Goal: Information Seeking & Learning: Learn about a topic

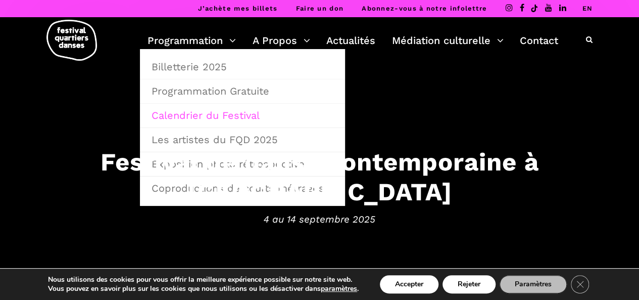
click at [218, 114] on link "Calendrier du Festival" at bounding box center [242, 115] width 194 height 23
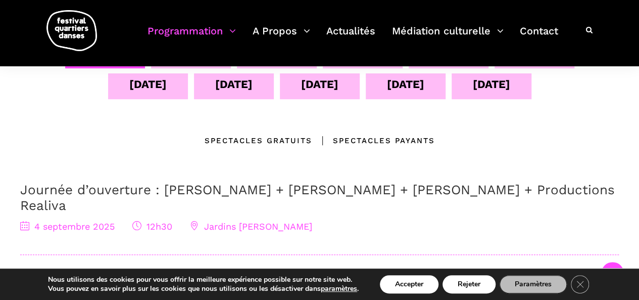
click at [245, 89] on div "11 sept" at bounding box center [233, 84] width 37 height 18
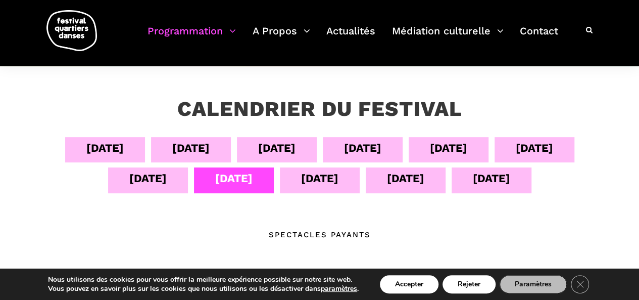
scroll to position [101, 0]
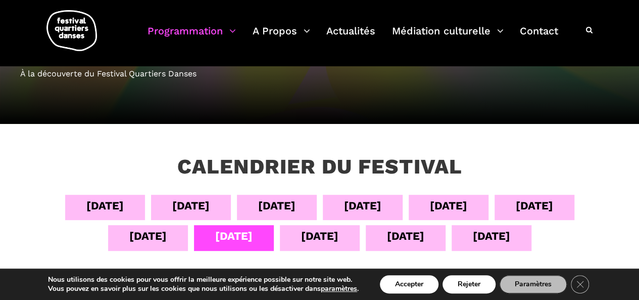
click at [332, 242] on div "12 sept" at bounding box center [319, 236] width 37 height 18
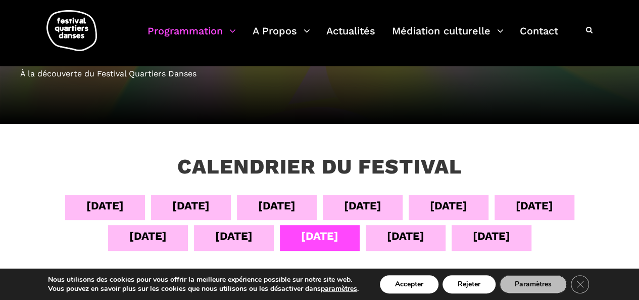
click at [123, 208] on div "04 sept" at bounding box center [105, 206] width 80 height 25
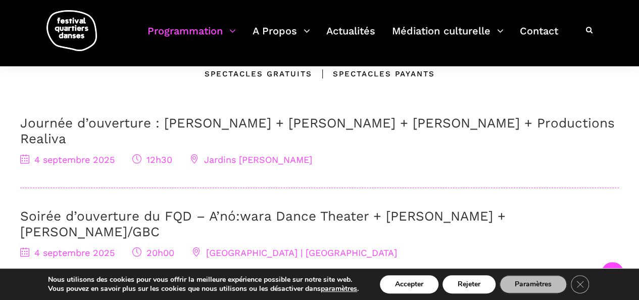
scroll to position [202, 0]
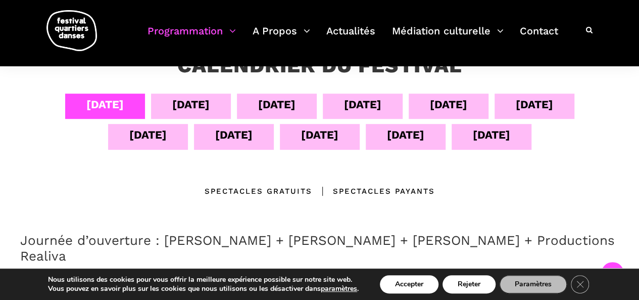
click at [196, 109] on div "05 sept" at bounding box center [190, 104] width 37 height 18
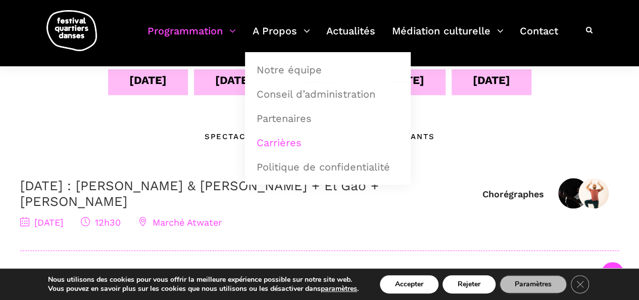
scroll to position [152, 0]
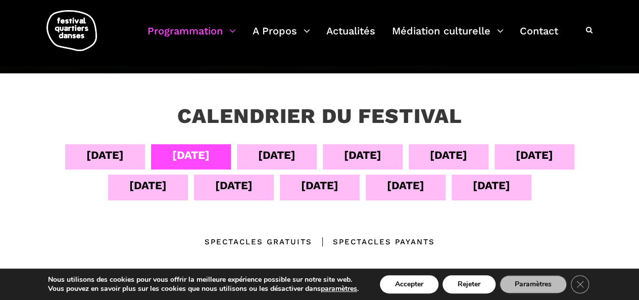
click at [278, 152] on div "06 sept" at bounding box center [276, 155] width 37 height 18
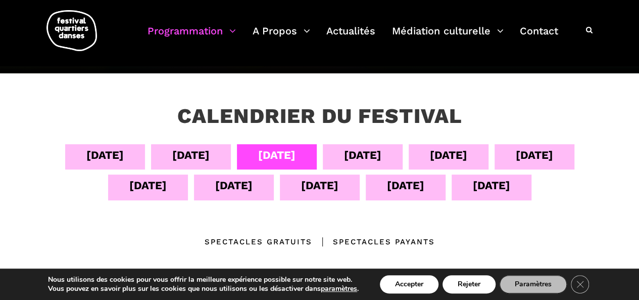
click at [363, 158] on div "07 sept" at bounding box center [362, 155] width 37 height 18
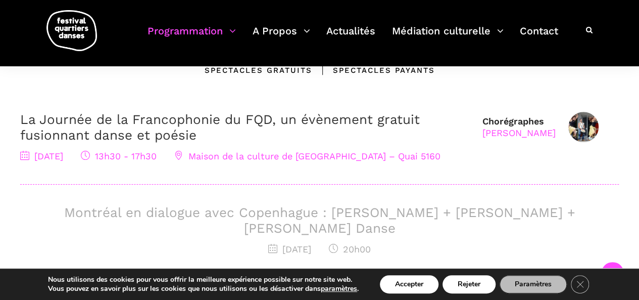
scroll to position [202, 0]
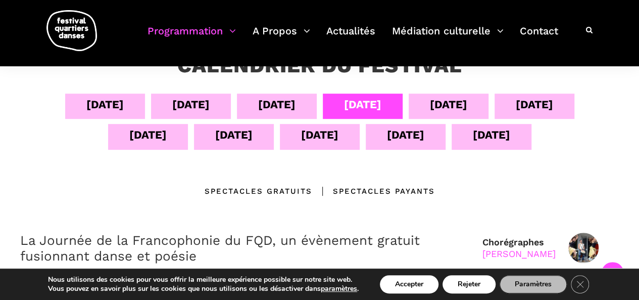
click at [438, 108] on div "08 sept" at bounding box center [448, 104] width 37 height 18
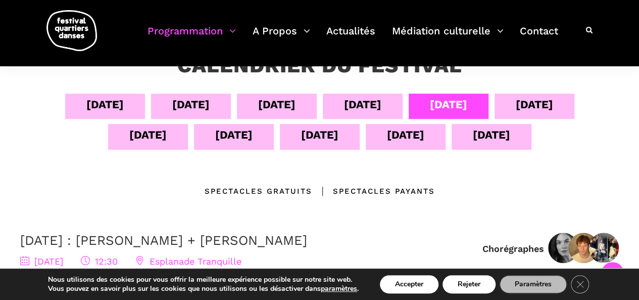
scroll to position [152, 0]
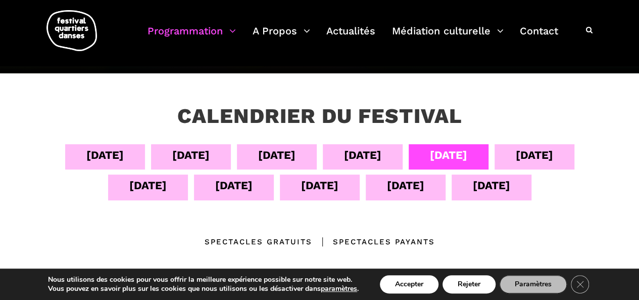
click at [542, 152] on div "09 sept" at bounding box center [534, 155] width 37 height 18
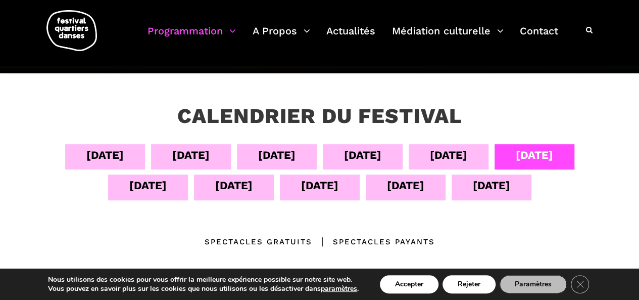
click at [117, 192] on div "10 sept" at bounding box center [148, 186] width 80 height 25
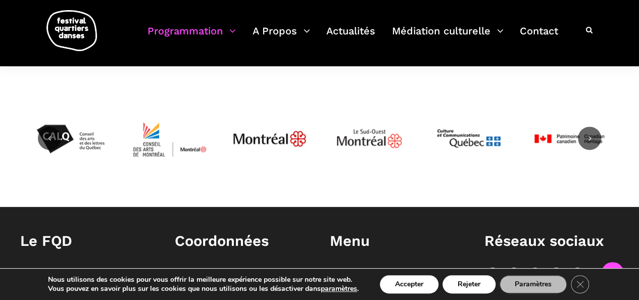
scroll to position [455, 0]
